Goal: Task Accomplishment & Management: Manage account settings

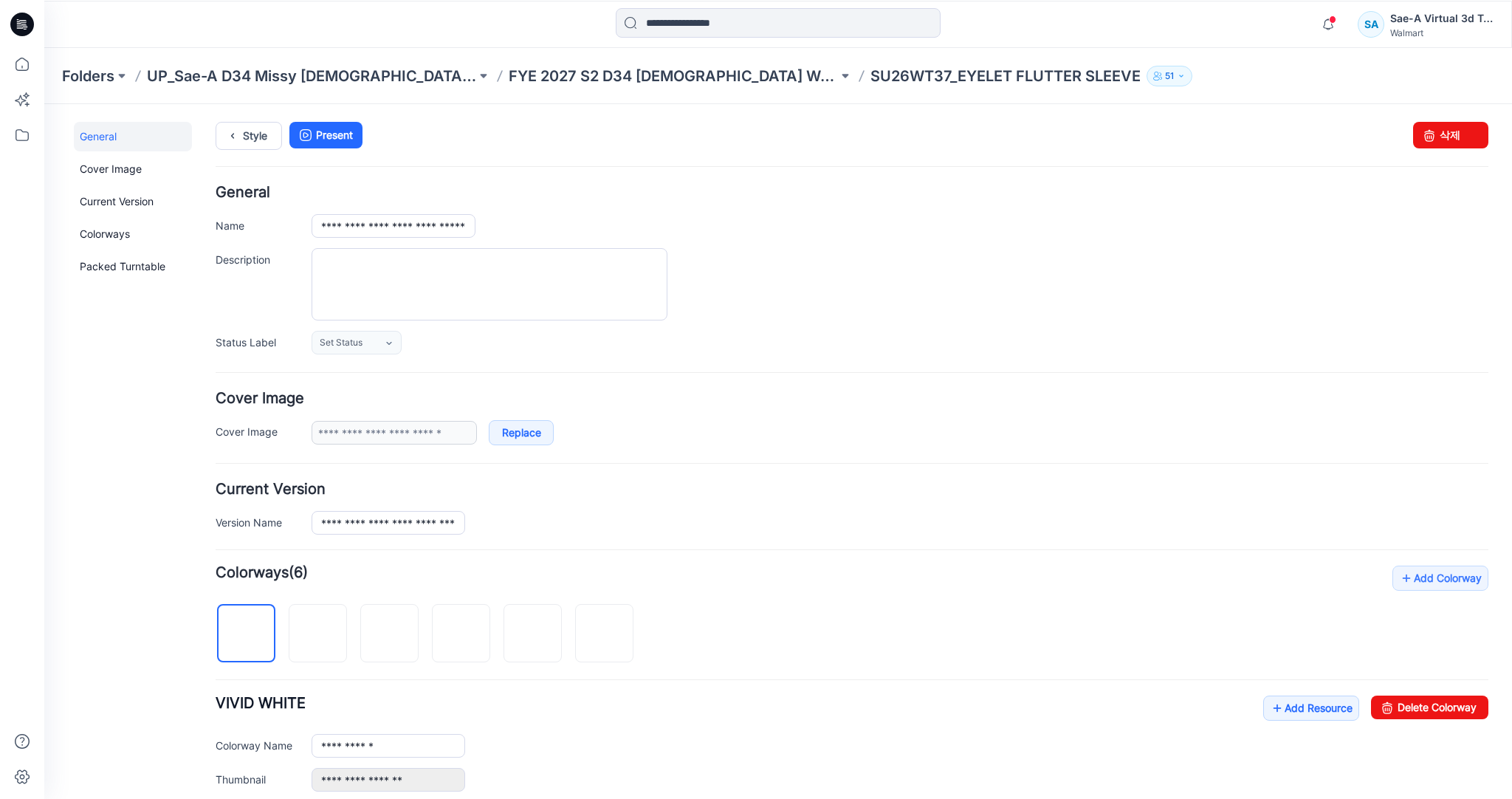
scroll to position [309, 0]
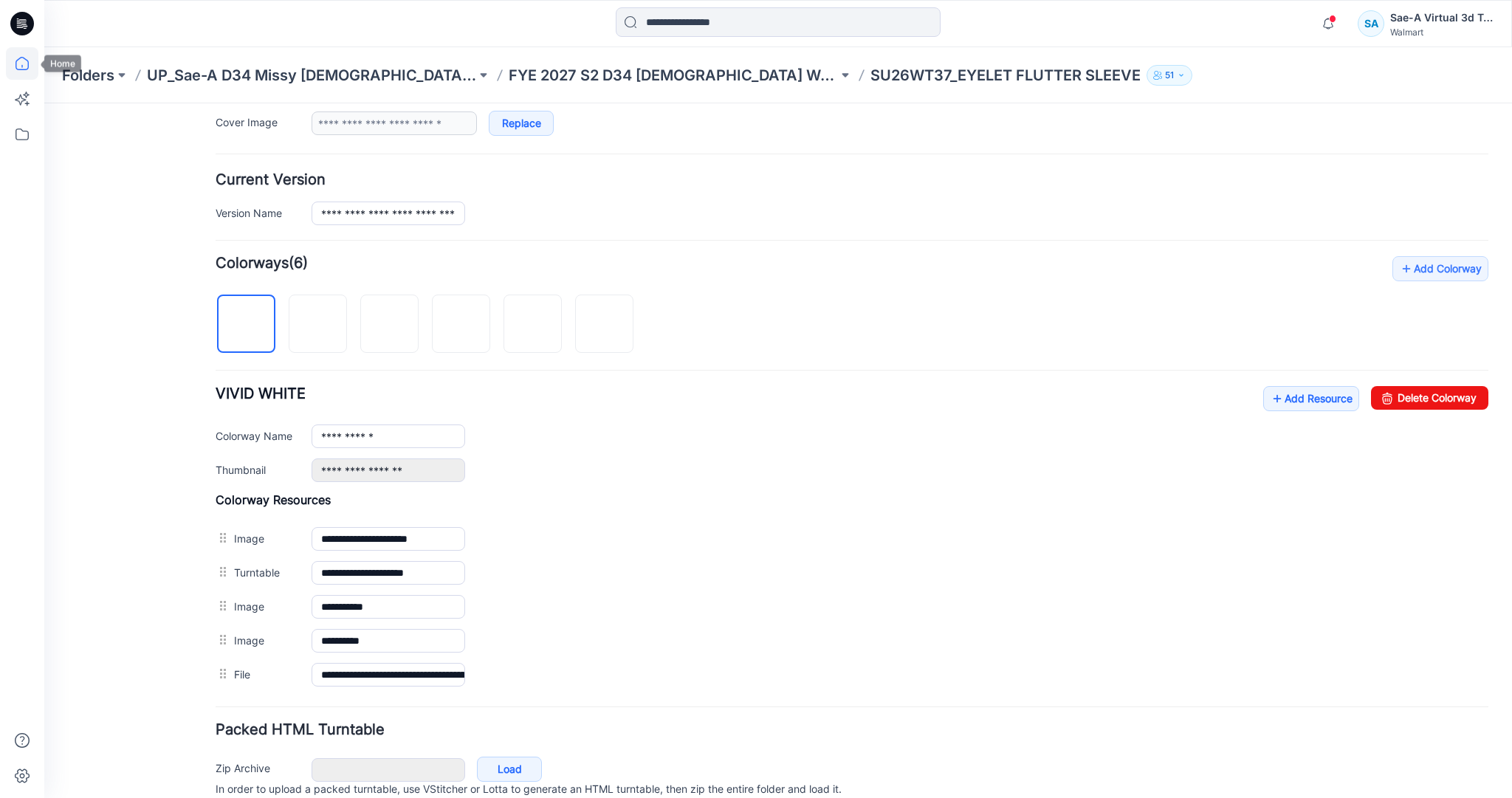
click at [33, 60] on icon at bounding box center [22, 63] width 33 height 33
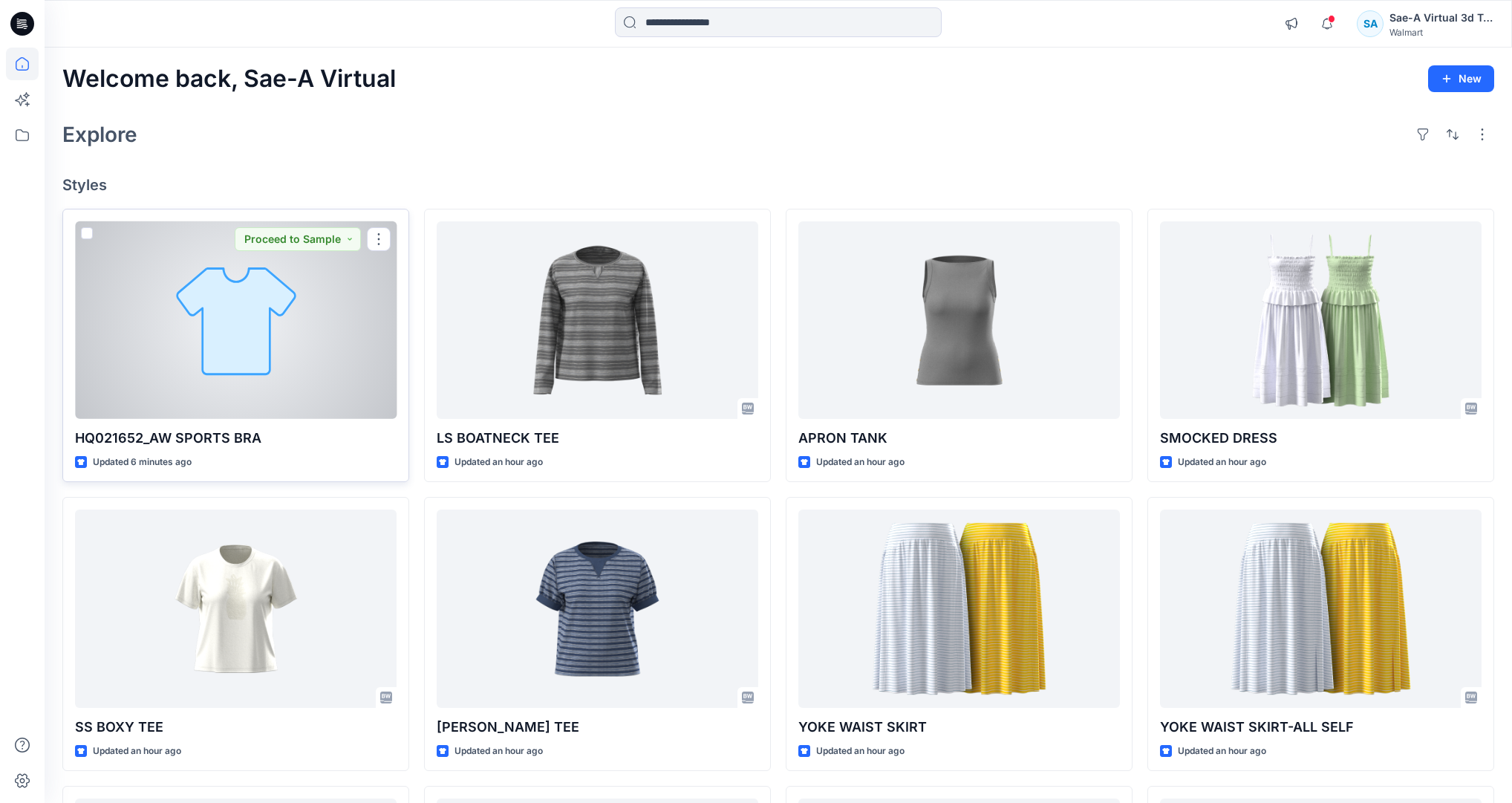
click at [225, 330] on div at bounding box center [236, 320] width 322 height 197
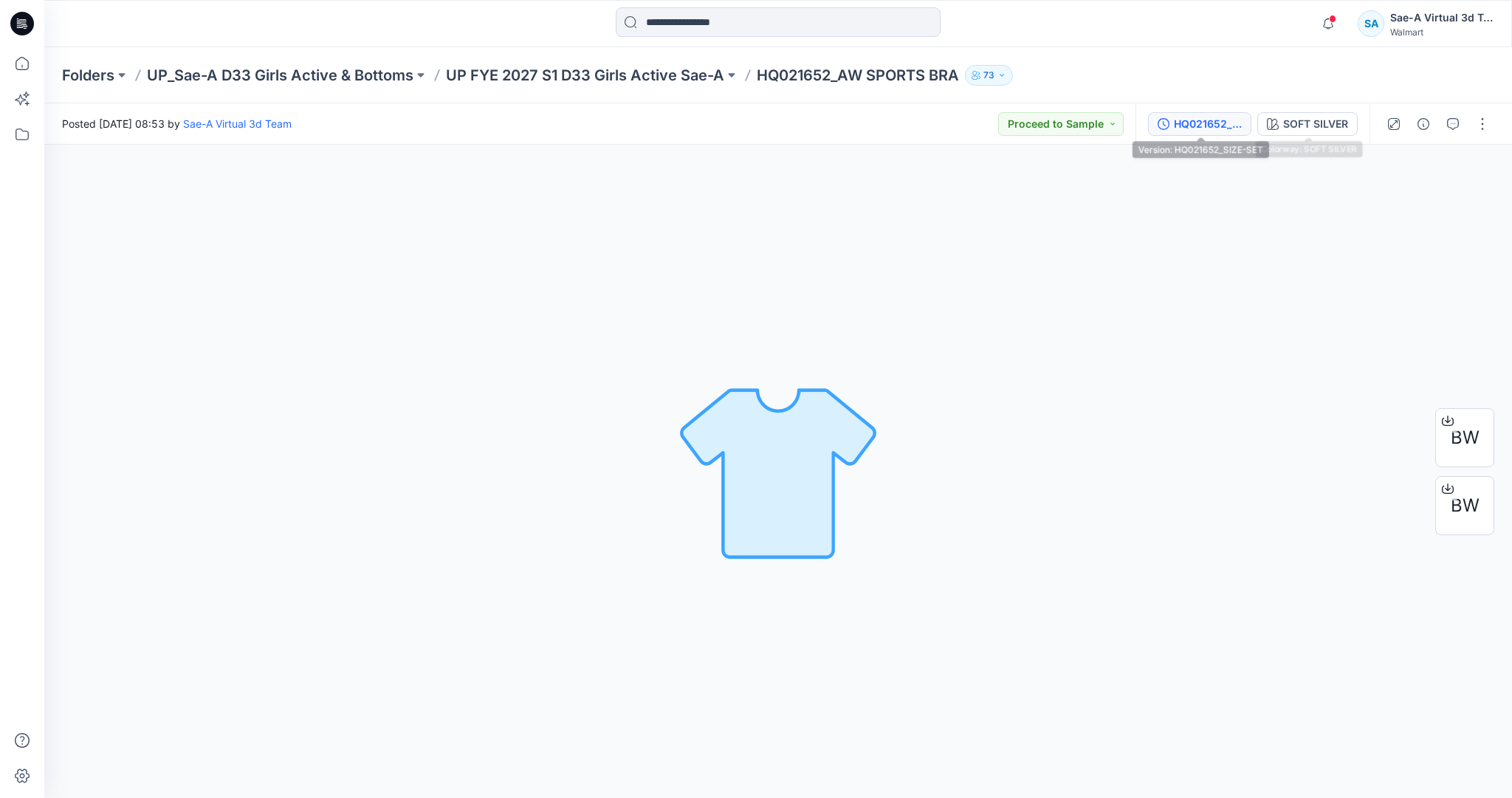
click at [1217, 121] on div "HQ021652_SIZE-SET" at bounding box center [1207, 124] width 68 height 16
click at [1178, 130] on div "HQ021652_SIZE-SET" at bounding box center [1207, 124] width 68 height 16
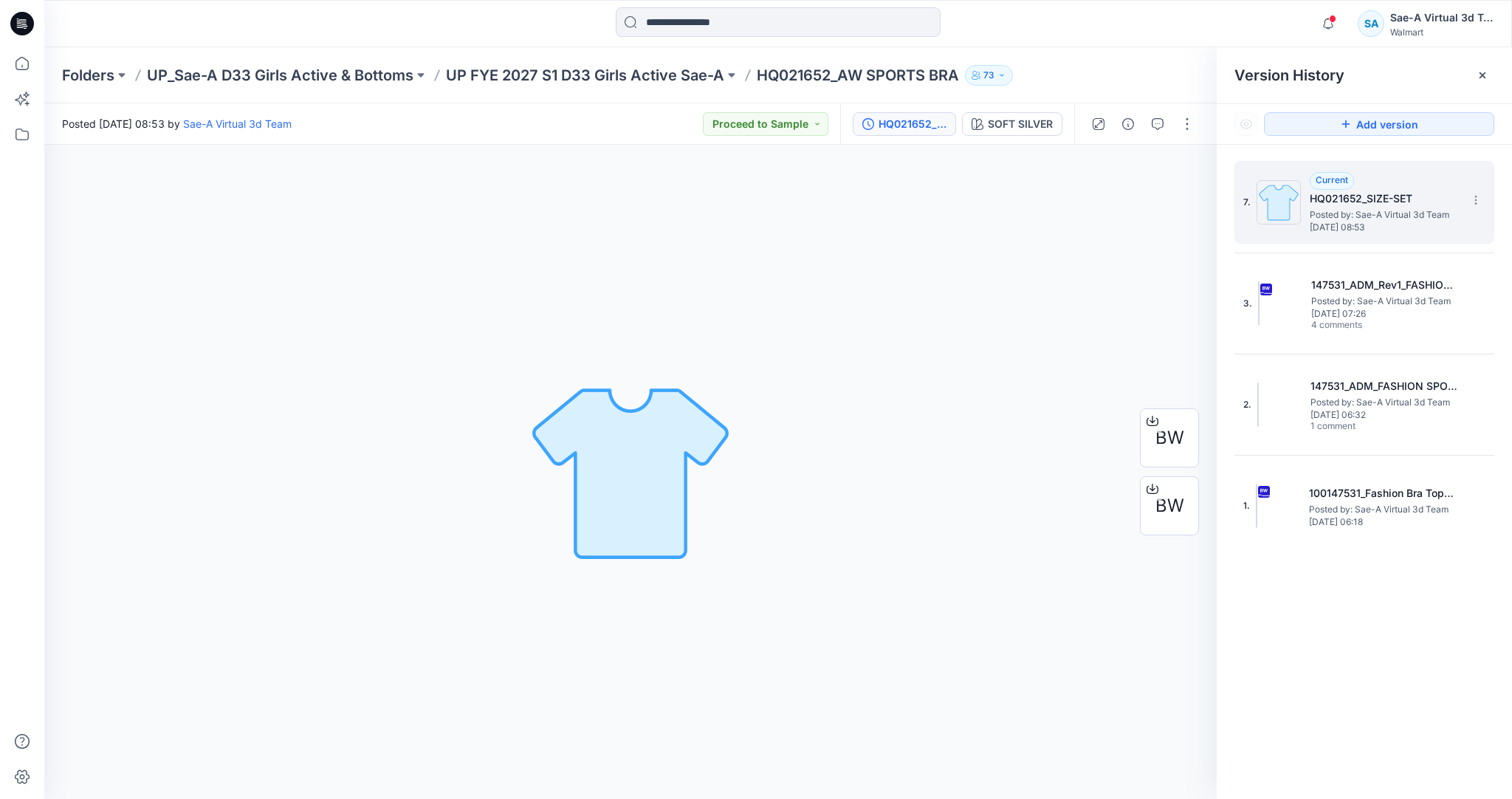
click at [1421, 193] on h5 "HQ021652_SIZE-SET" at bounding box center [1383, 199] width 147 height 18
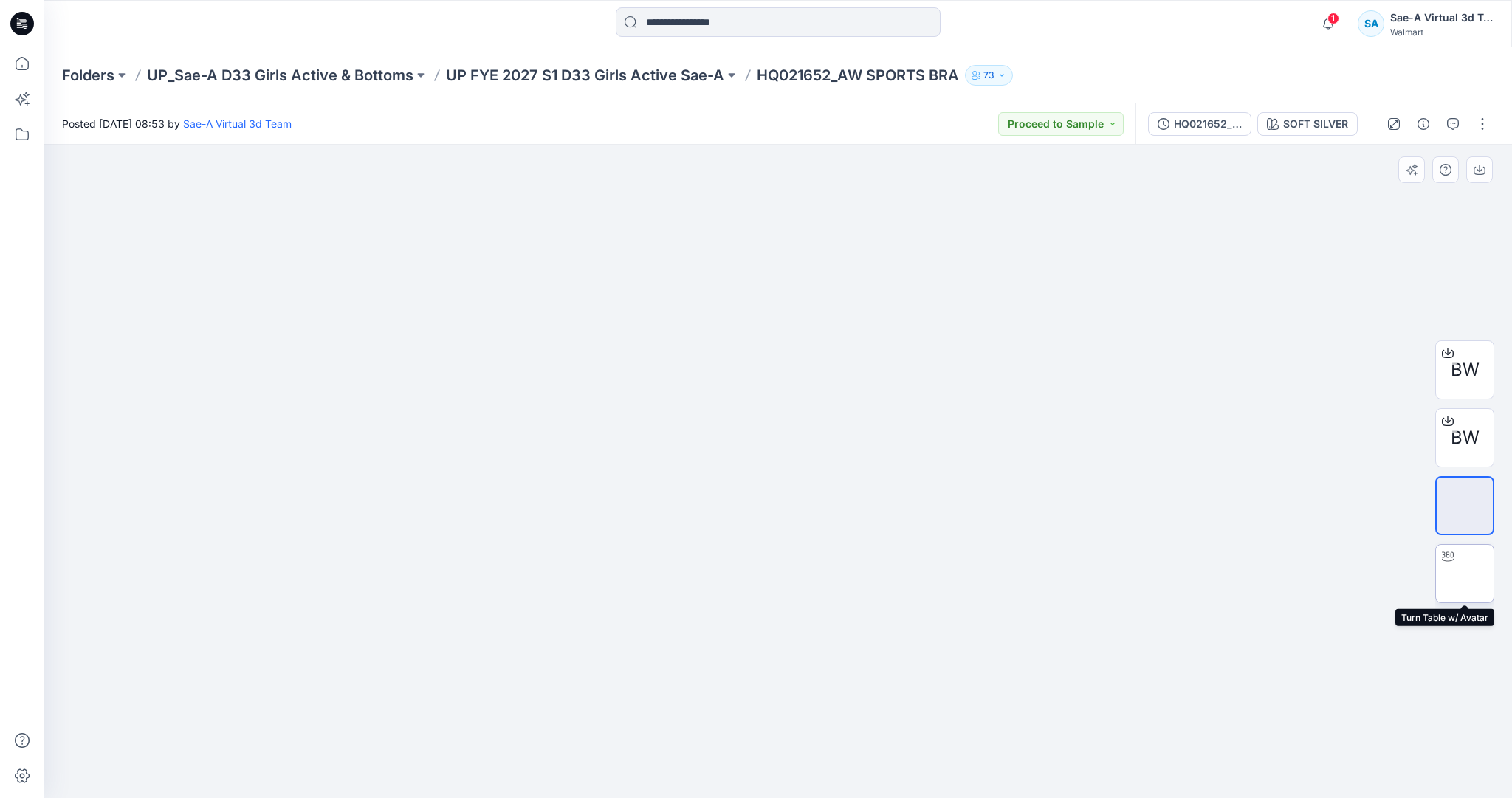
click at [1465, 573] on img at bounding box center [1465, 573] width 0 height 0
drag, startPoint x: 953, startPoint y: 756, endPoint x: 974, endPoint y: 750, distance: 21.8
click at [974, 750] on icon at bounding box center [780, 754] width 447 height 55
click at [1481, 129] on button "button" at bounding box center [1483, 123] width 24 height 24
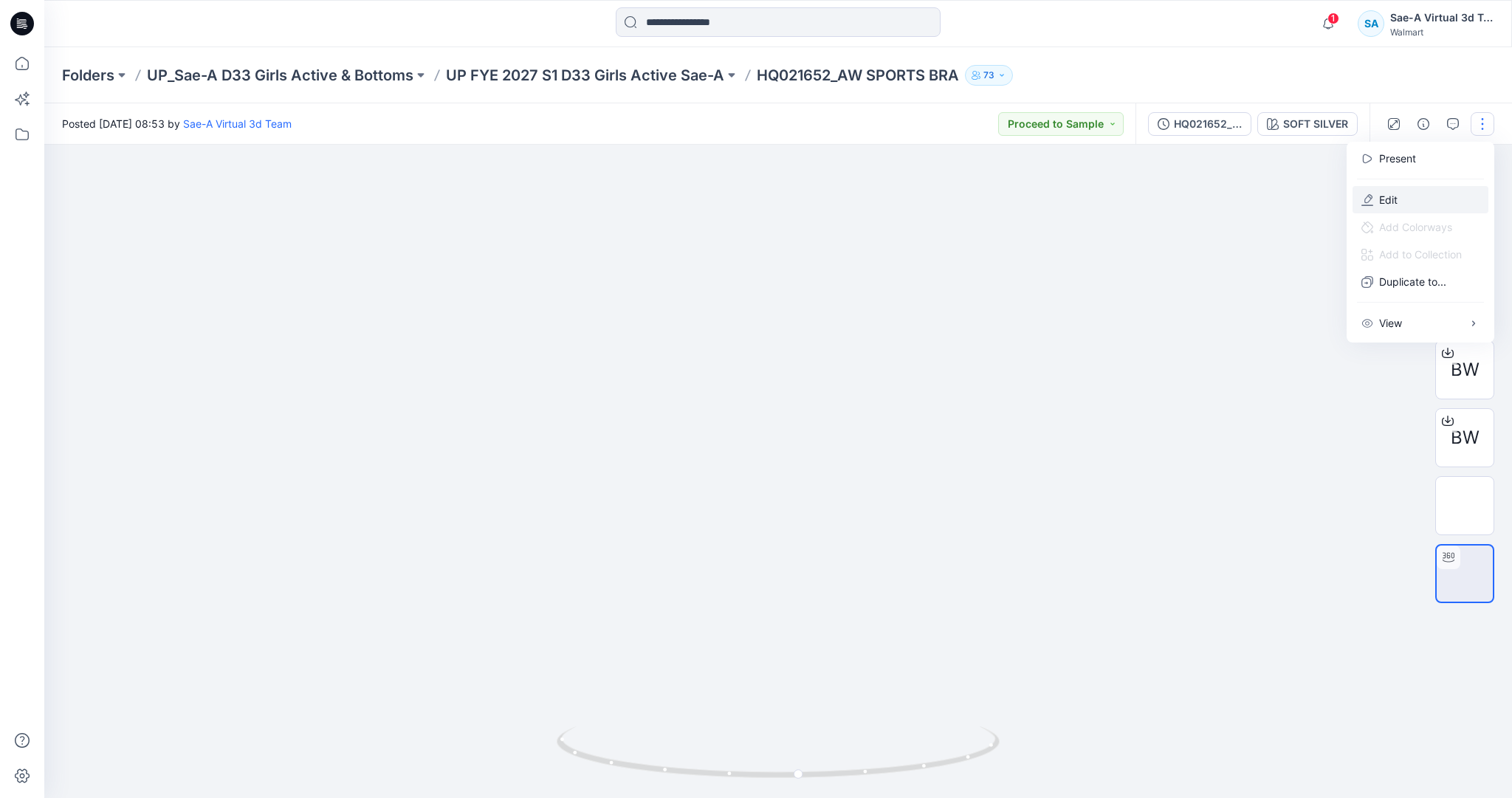
click at [1421, 193] on button "Edit" at bounding box center [1421, 200] width 136 height 28
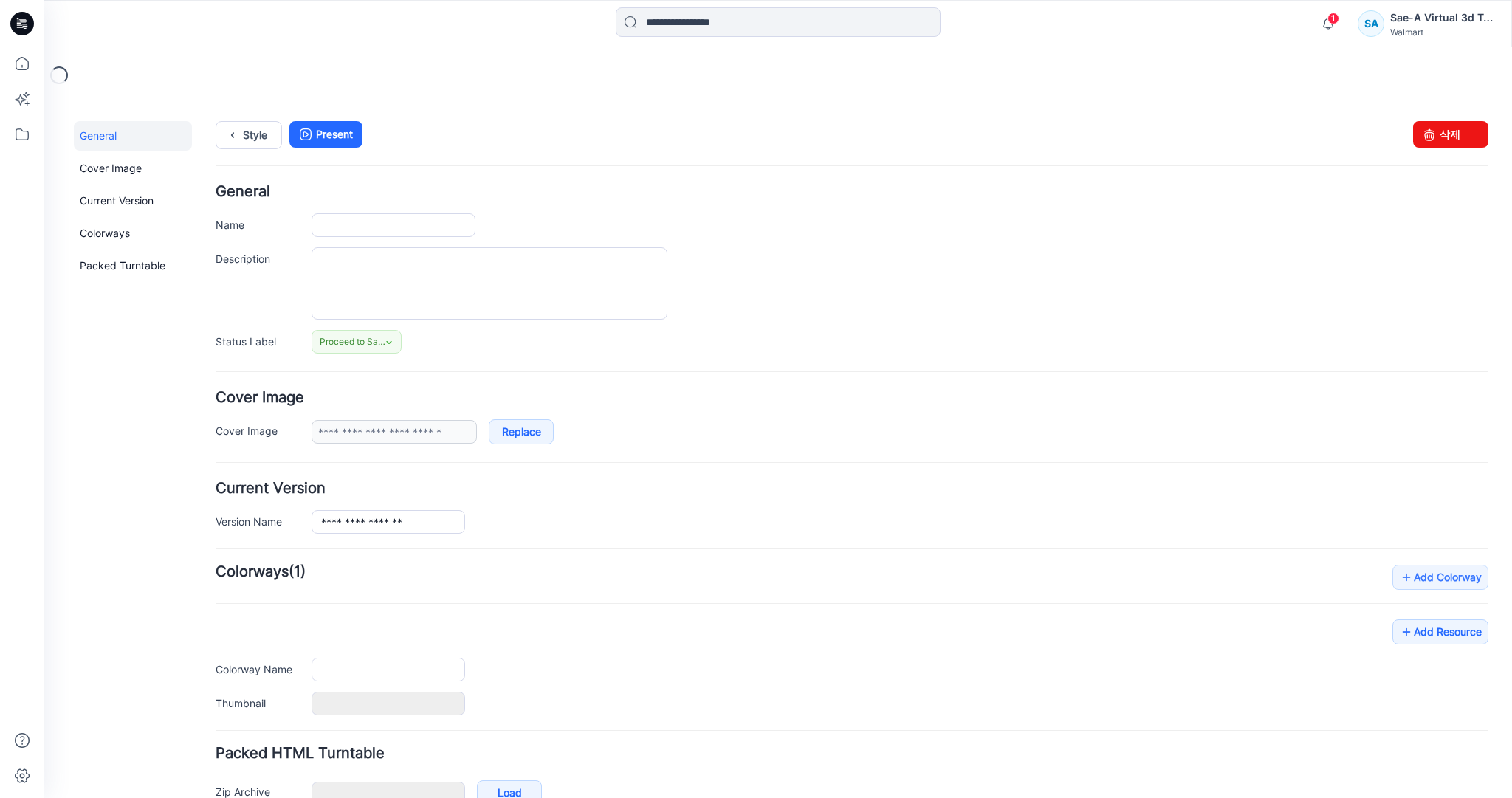
type input "**********"
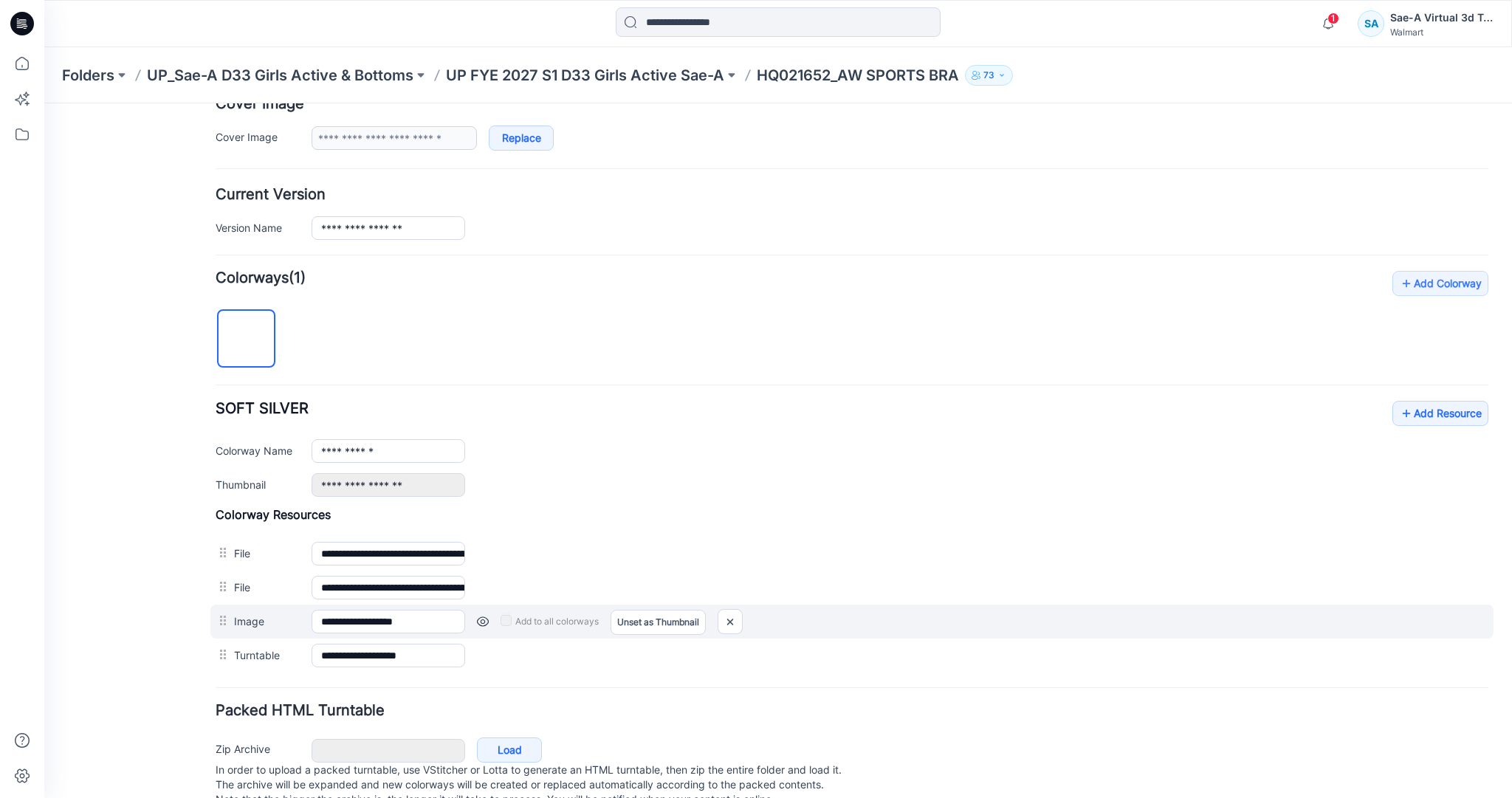
scroll to position [334, 0]
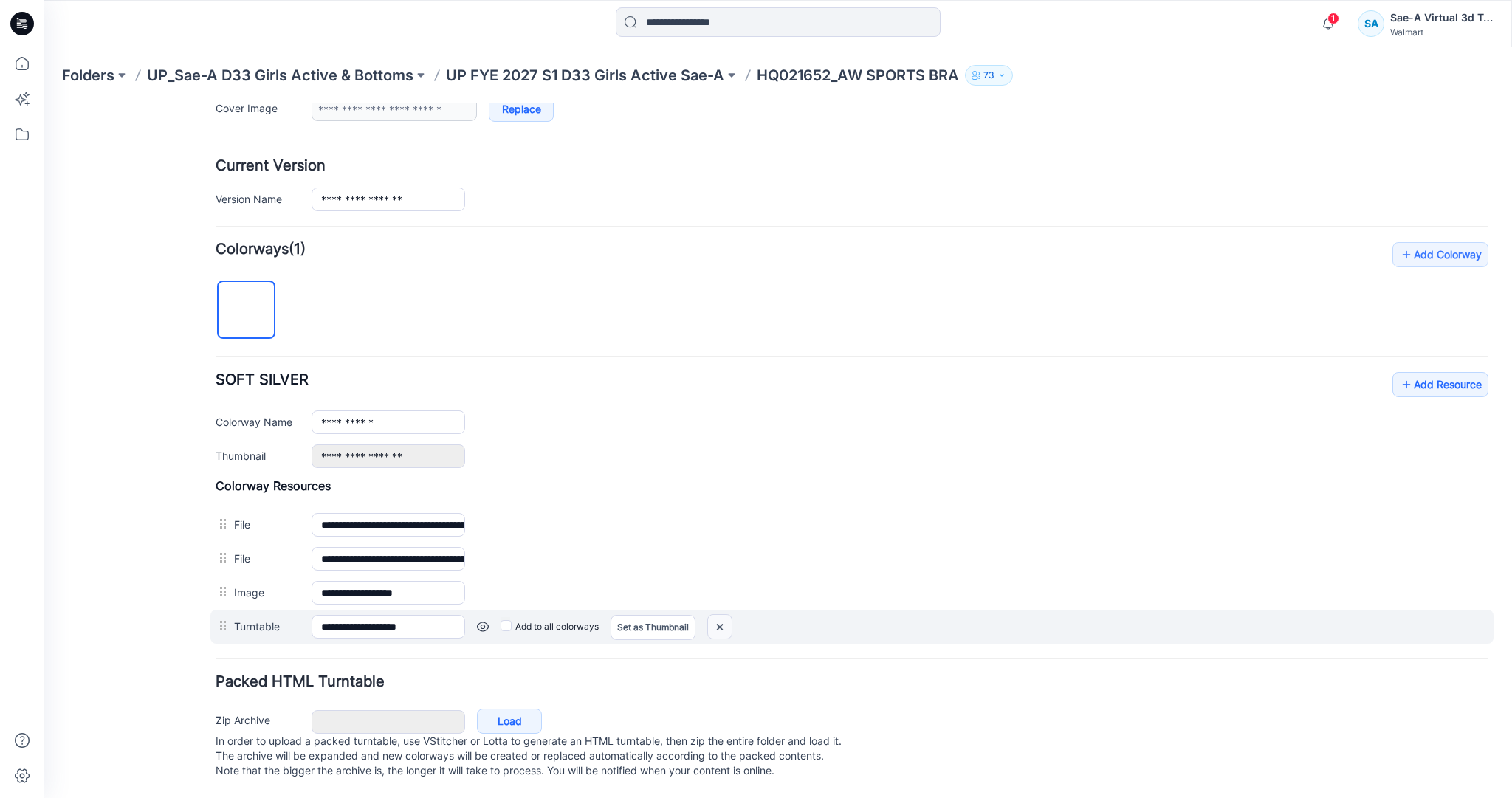
drag, startPoint x: 721, startPoint y: 612, endPoint x: 857, endPoint y: 160, distance: 472.0
click at [44, 103] on img at bounding box center [44, 103] width 0 height 0
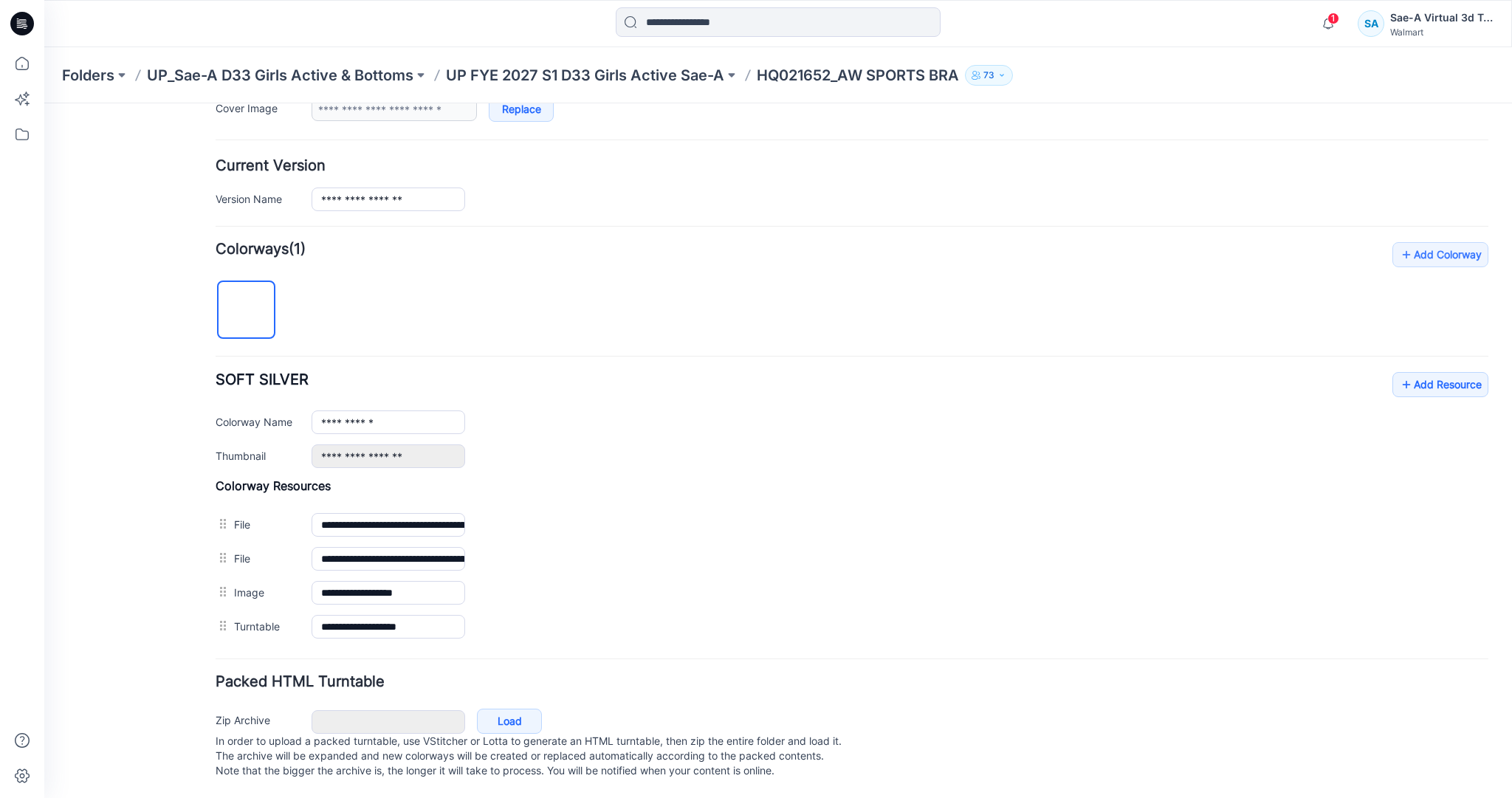
scroll to position [300, 0]
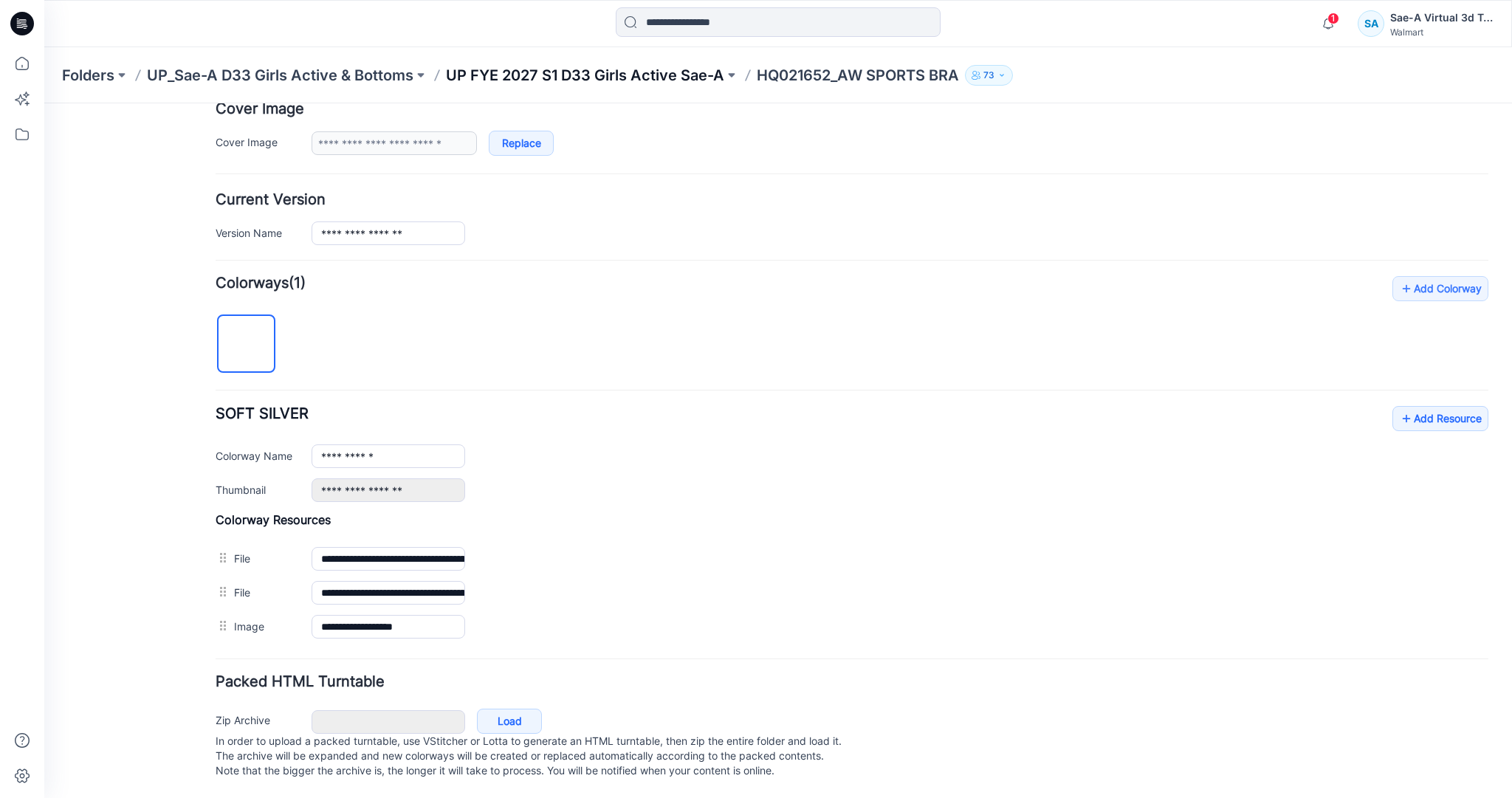
click at [523, 77] on p "UP FYE 2027 S1 D33 Girls Active Sae-A" at bounding box center [585, 75] width 279 height 20
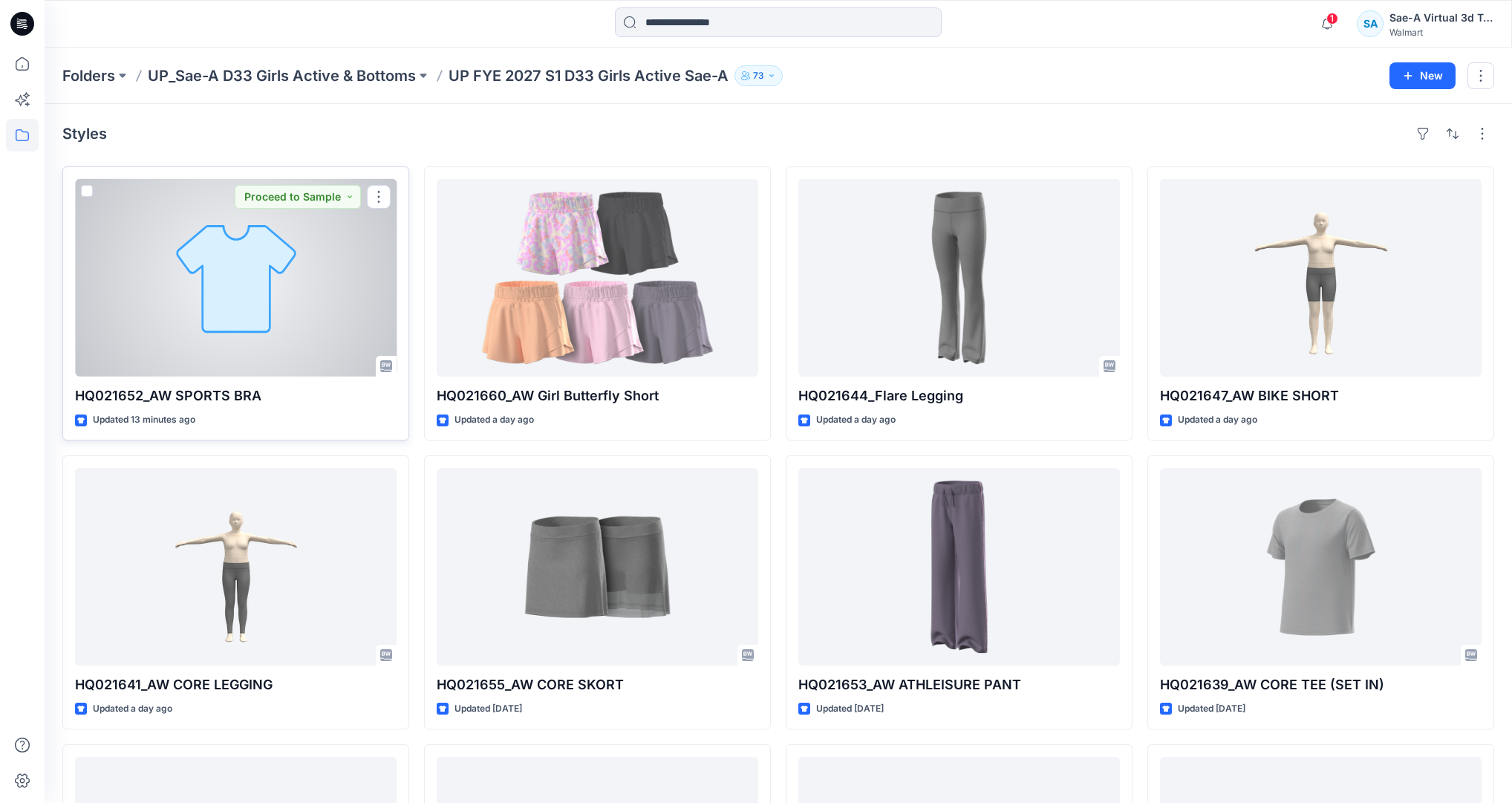
click at [220, 335] on div at bounding box center [236, 277] width 322 height 197
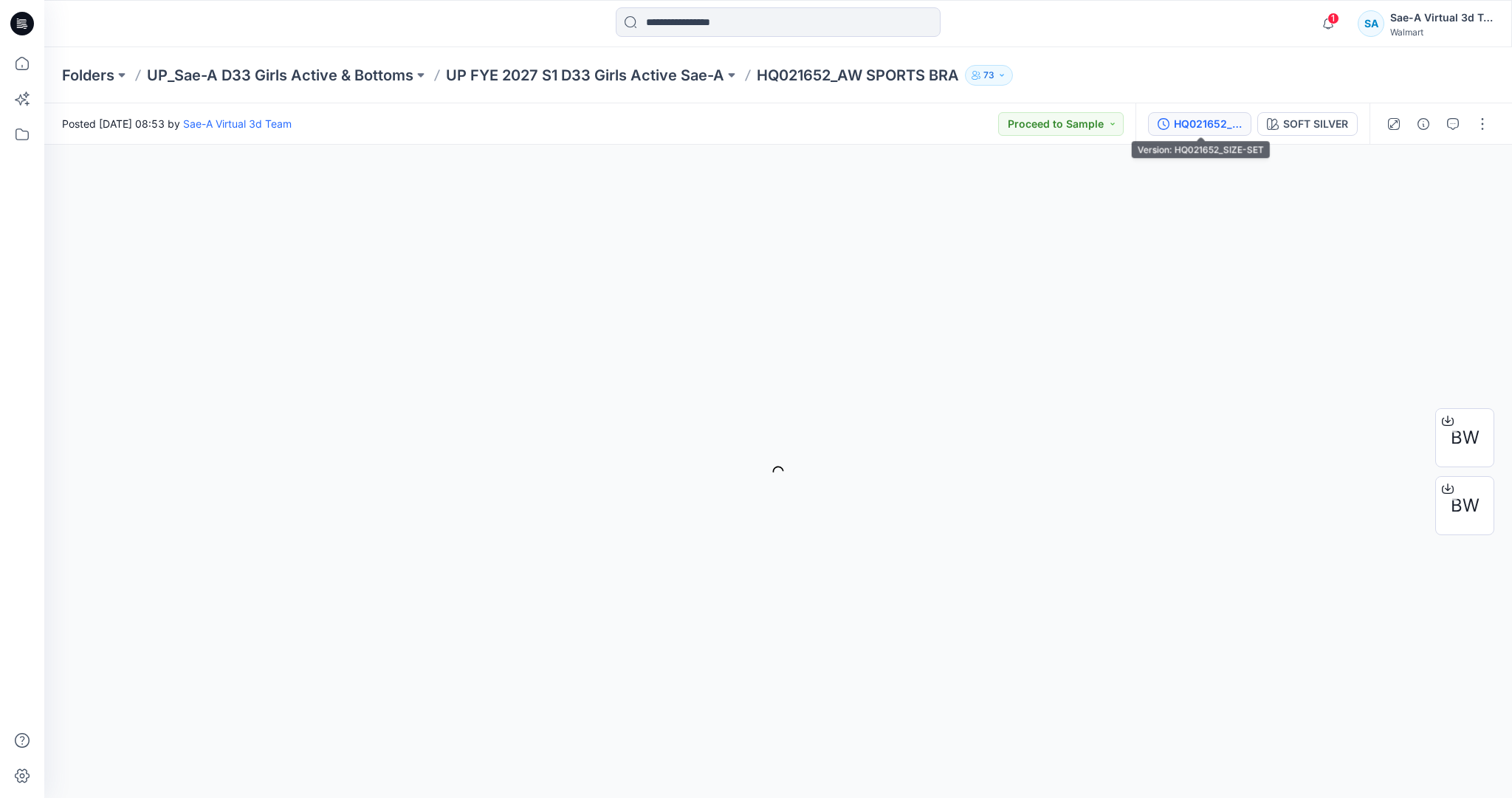
click at [1191, 130] on div "HQ021652_SIZE-SET" at bounding box center [1207, 124] width 68 height 16
